Goal: Information Seeking & Learning: Learn about a topic

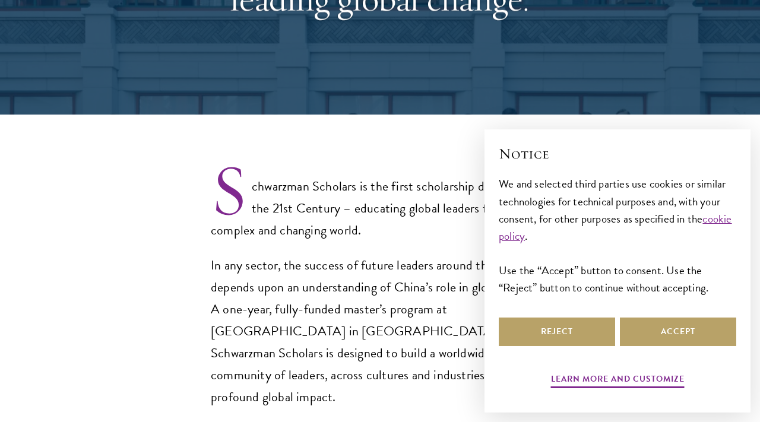
select select "Select Country"
click at [547, 334] on button "Reject" at bounding box center [557, 332] width 116 height 29
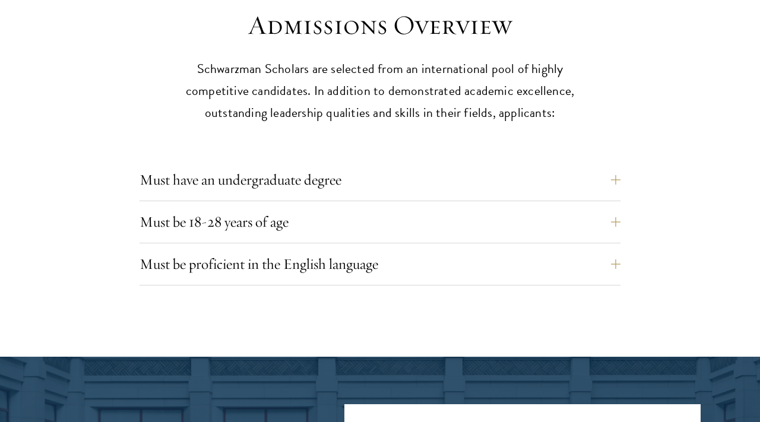
scroll to position [2954, 0]
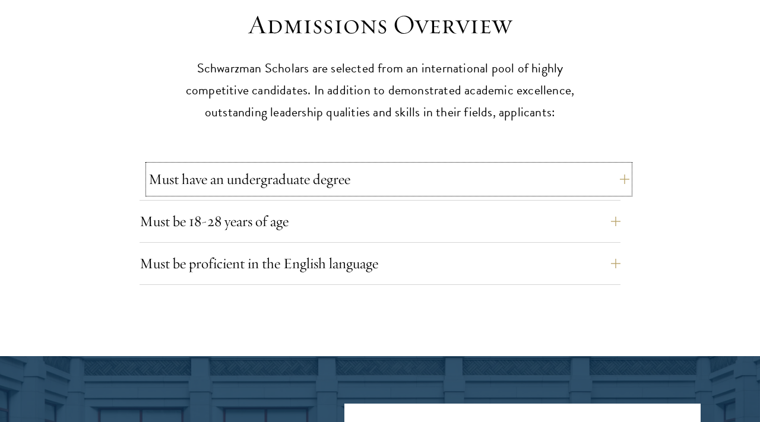
click at [437, 165] on button "Must have an undergraduate degree" at bounding box center [389, 179] width 481 height 29
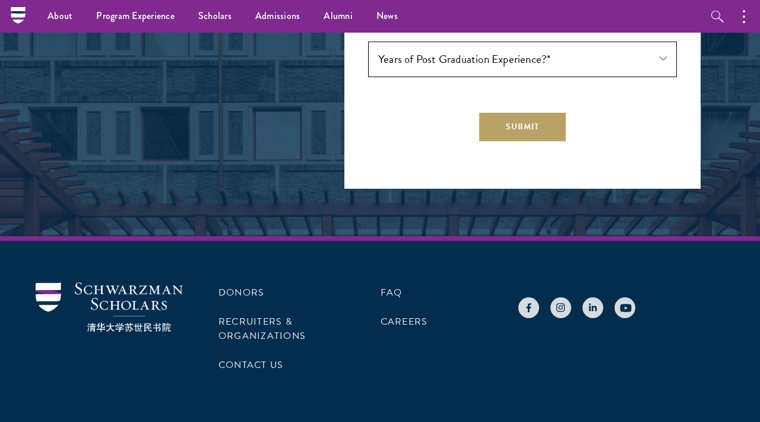
scroll to position [3848, 0]
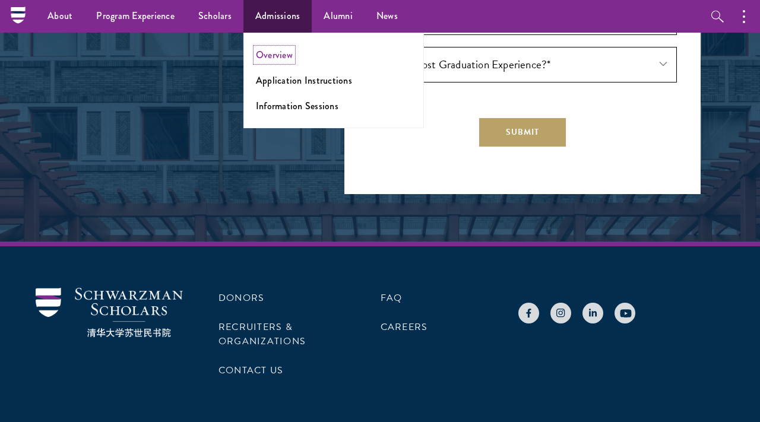
click at [271, 58] on link "Overview" at bounding box center [274, 55] width 37 height 14
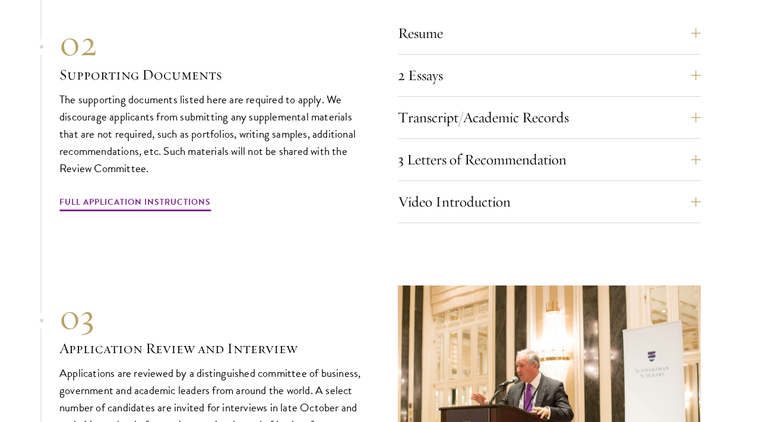
scroll to position [3708, 0]
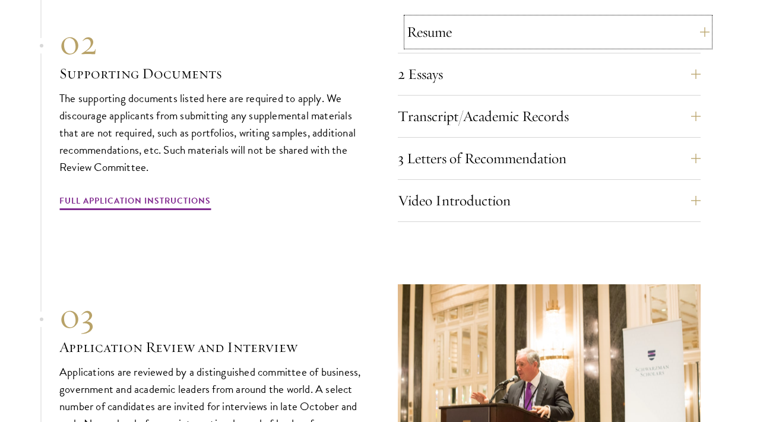
click at [462, 37] on button "Resume" at bounding box center [558, 32] width 303 height 29
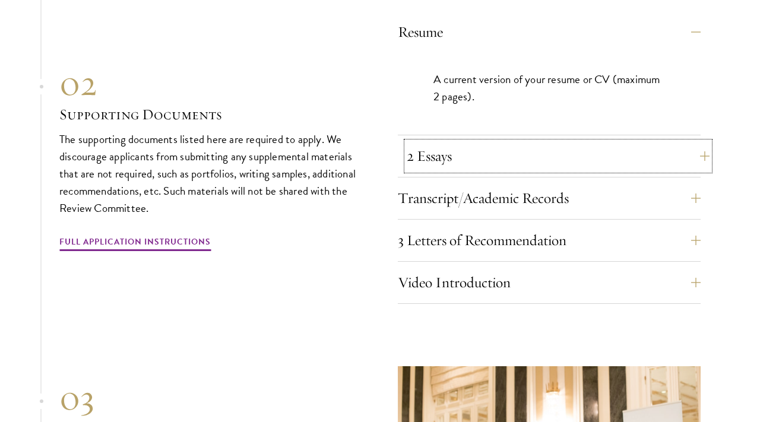
click at [452, 170] on button "2 Essays" at bounding box center [558, 156] width 303 height 29
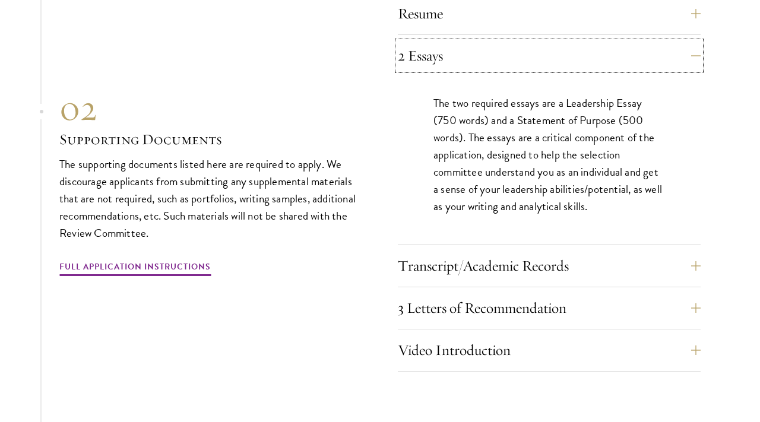
scroll to position [3728, 0]
click at [440, 274] on button "Transcript/Academic Records" at bounding box center [558, 265] width 303 height 29
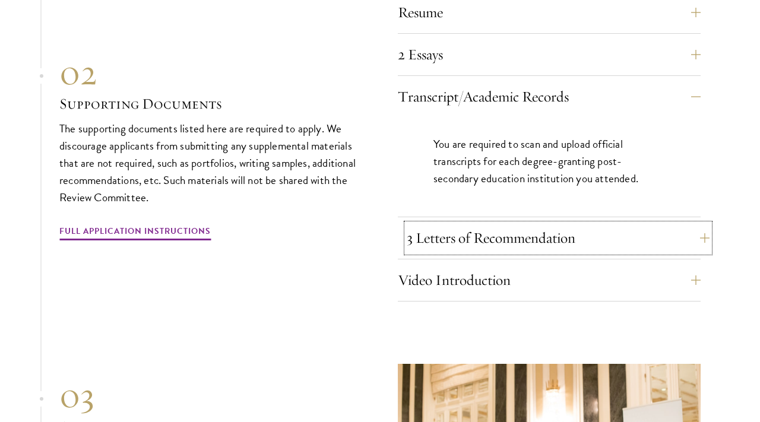
click at [441, 252] on button "3 Letters of Recommendation" at bounding box center [558, 238] width 303 height 29
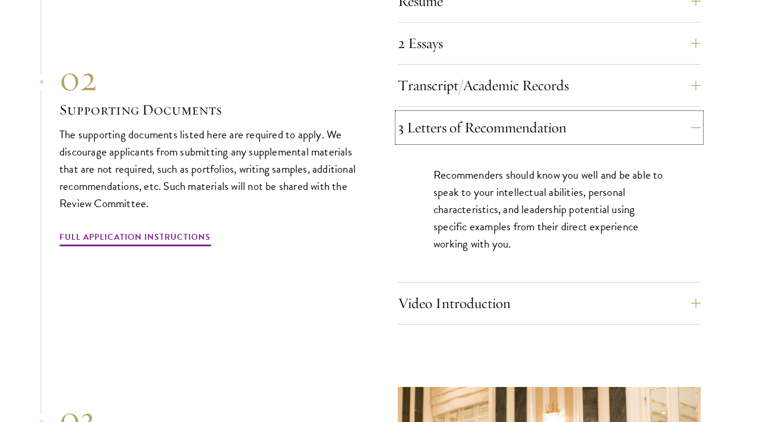
scroll to position [3750, 0]
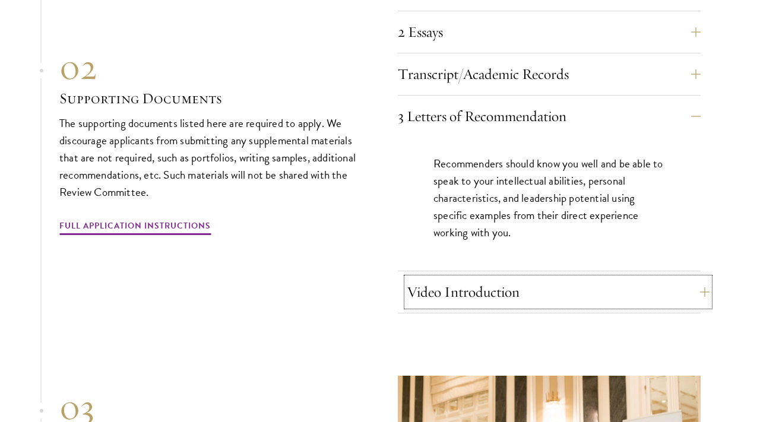
click at [437, 300] on button "Video Introduction" at bounding box center [558, 292] width 303 height 29
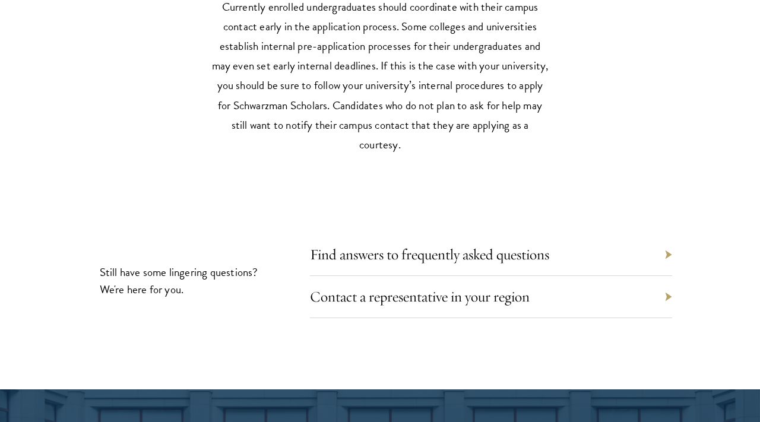
scroll to position [5319, 0]
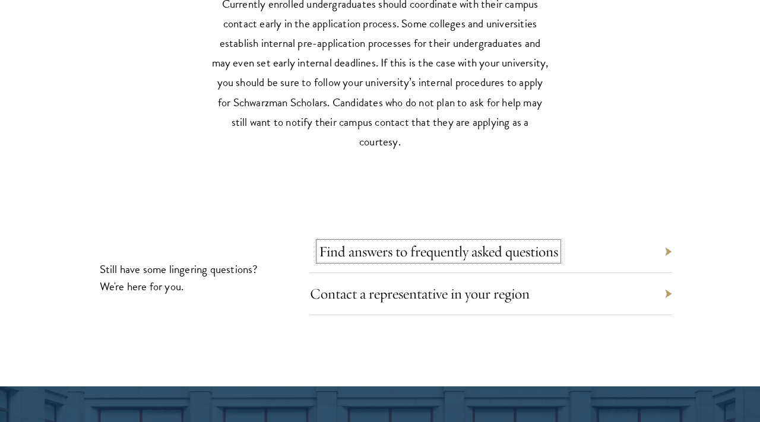
click at [391, 261] on link "Find answers to frequently asked questions" at bounding box center [438, 251] width 239 height 18
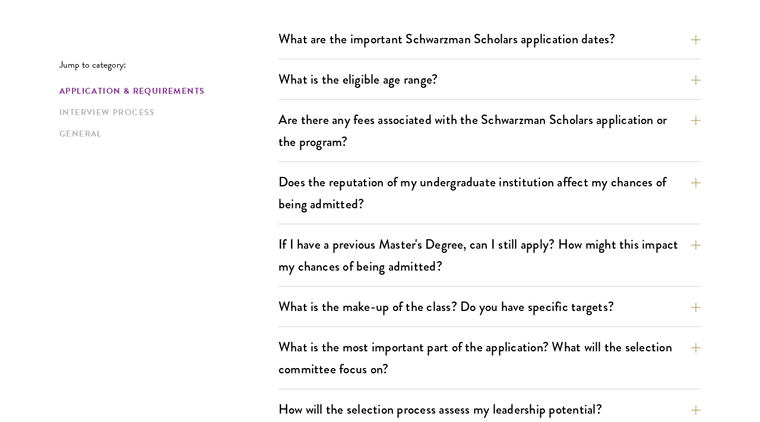
scroll to position [381, 0]
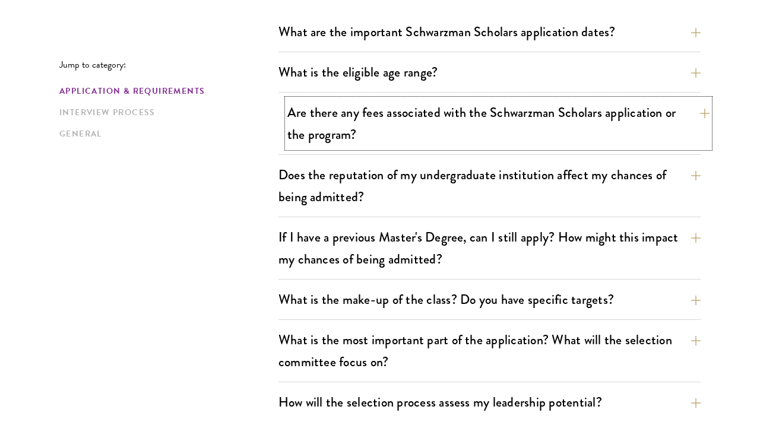
click at [375, 129] on button "Are there any fees associated with the Schwarzman Scholars application or the p…" at bounding box center [499, 123] width 422 height 49
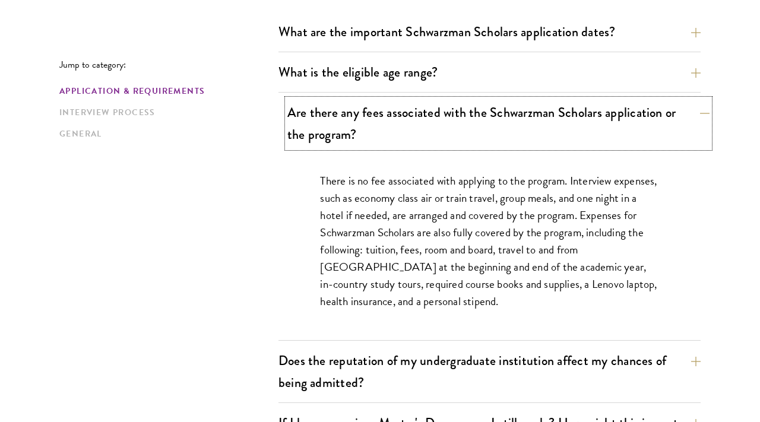
click at [375, 128] on button "Are there any fees associated with the Schwarzman Scholars application or the p…" at bounding box center [499, 123] width 422 height 49
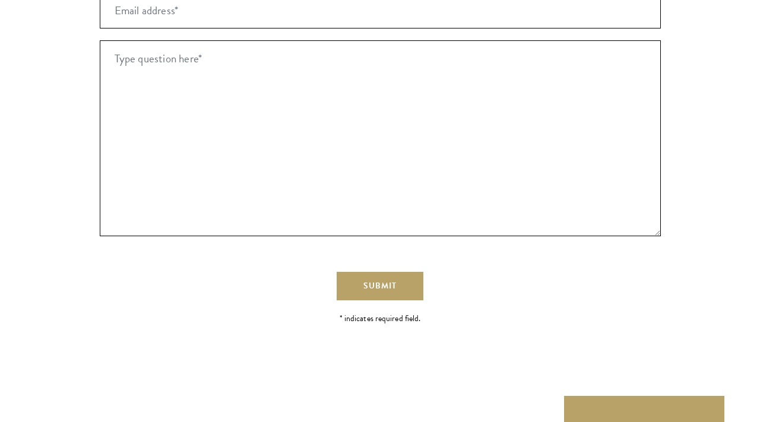
scroll to position [2493, 0]
